Goal: Navigation & Orientation: Find specific page/section

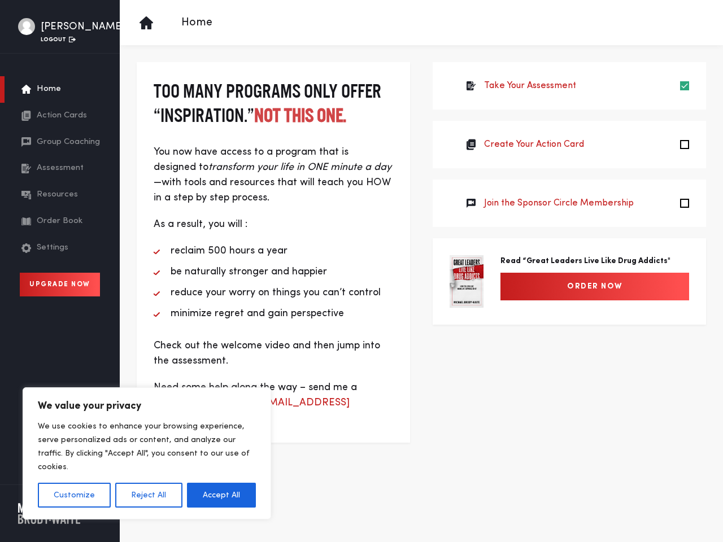
click at [361, 271] on li "be naturally stronger and happier" at bounding box center [273, 271] width 239 height 15
click at [74, 495] on button "Customize" at bounding box center [74, 495] width 73 height 25
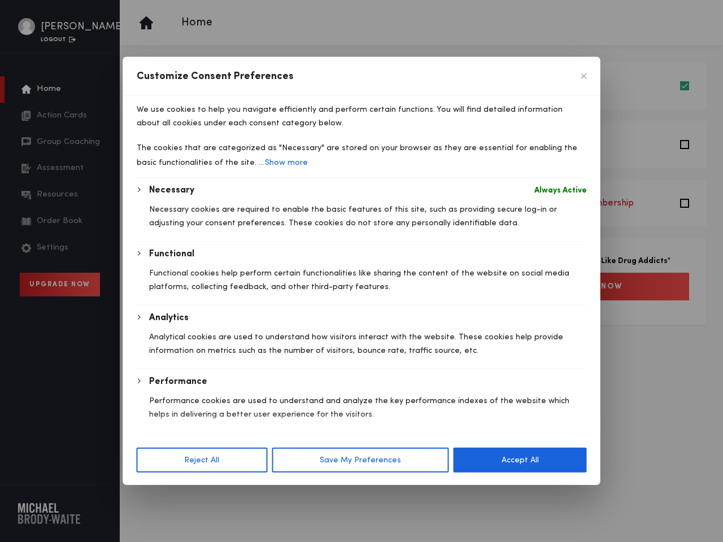
click at [148, 495] on div at bounding box center [361, 271] width 723 height 542
click at [221, 472] on button "Reject All" at bounding box center [202, 460] width 131 height 25
